Goal: Find specific page/section: Find specific page/section

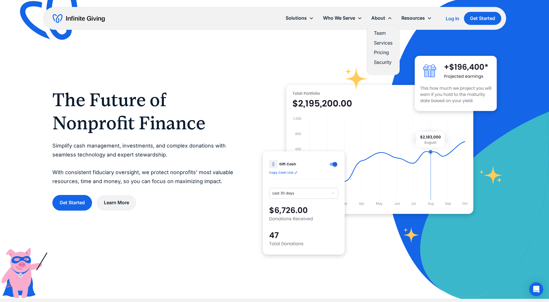
click at [376, 34] on link "Team" at bounding box center [383, 33] width 19 height 8
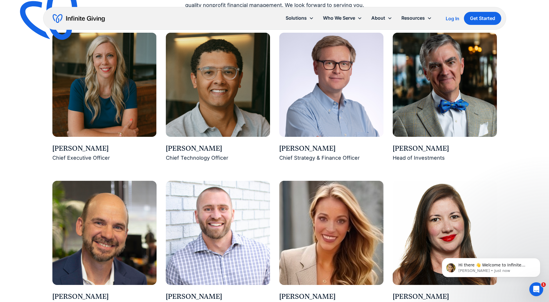
scroll to position [434, 0]
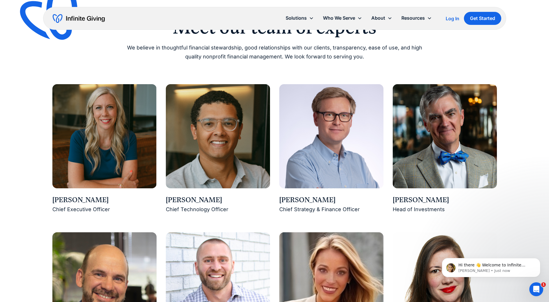
drag, startPoint x: 280, startPoint y: 199, endPoint x: 335, endPoint y: 198, distance: 55.3
click at [335, 198] on div "[PERSON_NAME]" at bounding box center [331, 200] width 104 height 10
drag, startPoint x: 335, startPoint y: 198, endPoint x: 316, endPoint y: 198, distance: 19.1
copy div "Ross Hendrickson"
